Goal: Check status: Check status

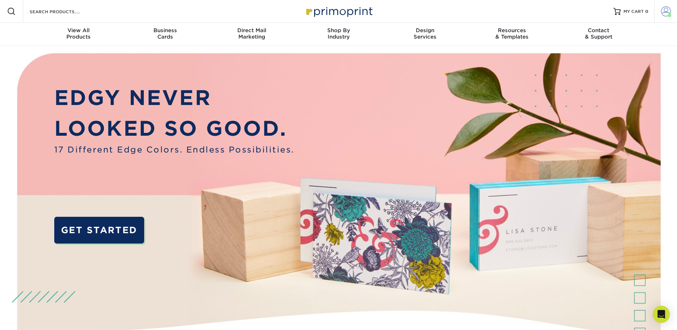
click at [670, 10] on span at bounding box center [666, 11] width 10 height 10
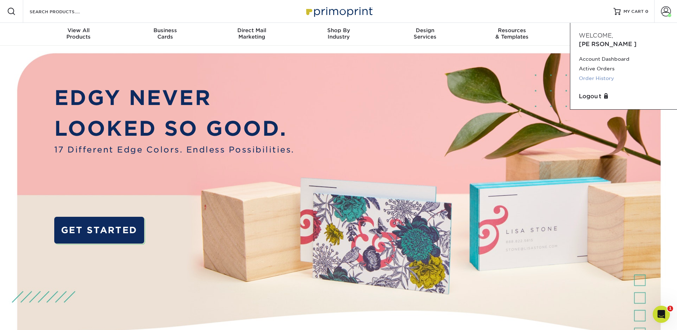
click at [610, 74] on link "Order History" at bounding box center [624, 79] width 90 height 10
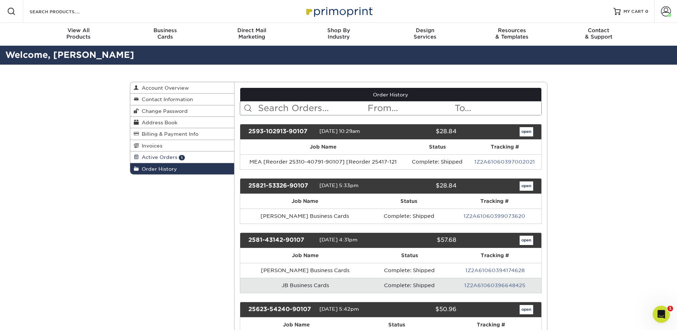
click at [198, 158] on link "Active Orders 1" at bounding box center [182, 156] width 104 height 11
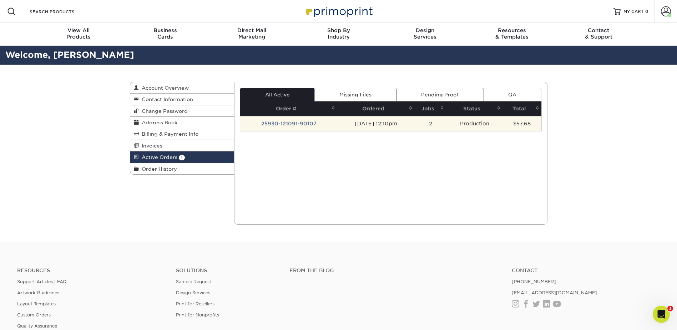
click at [317, 125] on td "25930-121091-90107" at bounding box center [288, 123] width 97 height 15
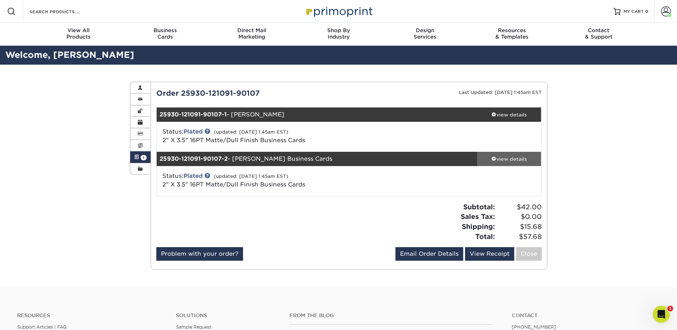
click at [502, 156] on div "view details" at bounding box center [509, 158] width 64 height 7
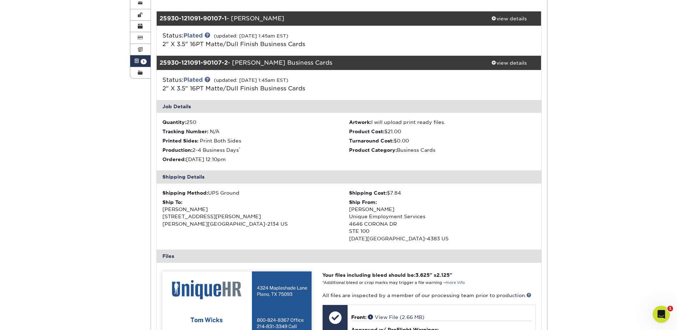
scroll to position [83, 0]
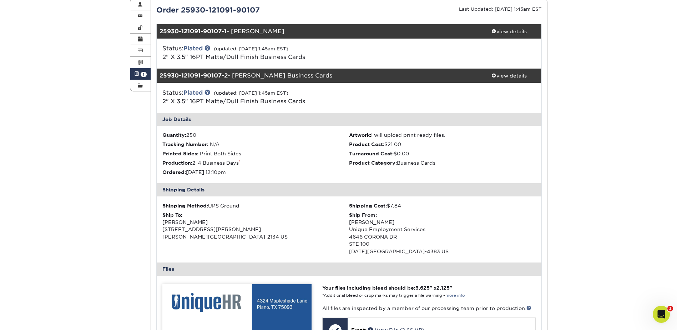
click at [292, 73] on div "25930-121091-90107-2 - [PERSON_NAME] Business Cards" at bounding box center [317, 76] width 321 height 14
click at [265, 77] on div "25930-121091-90107-2 - [PERSON_NAME] Business Cards" at bounding box center [317, 76] width 321 height 14
click at [247, 77] on div "25930-121091-90107-2 - [PERSON_NAME] Business Cards" at bounding box center [317, 76] width 321 height 14
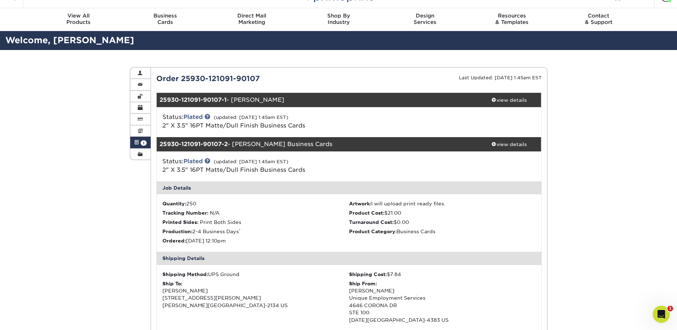
scroll to position [12, 0]
